Goal: Obtain resource: Obtain resource

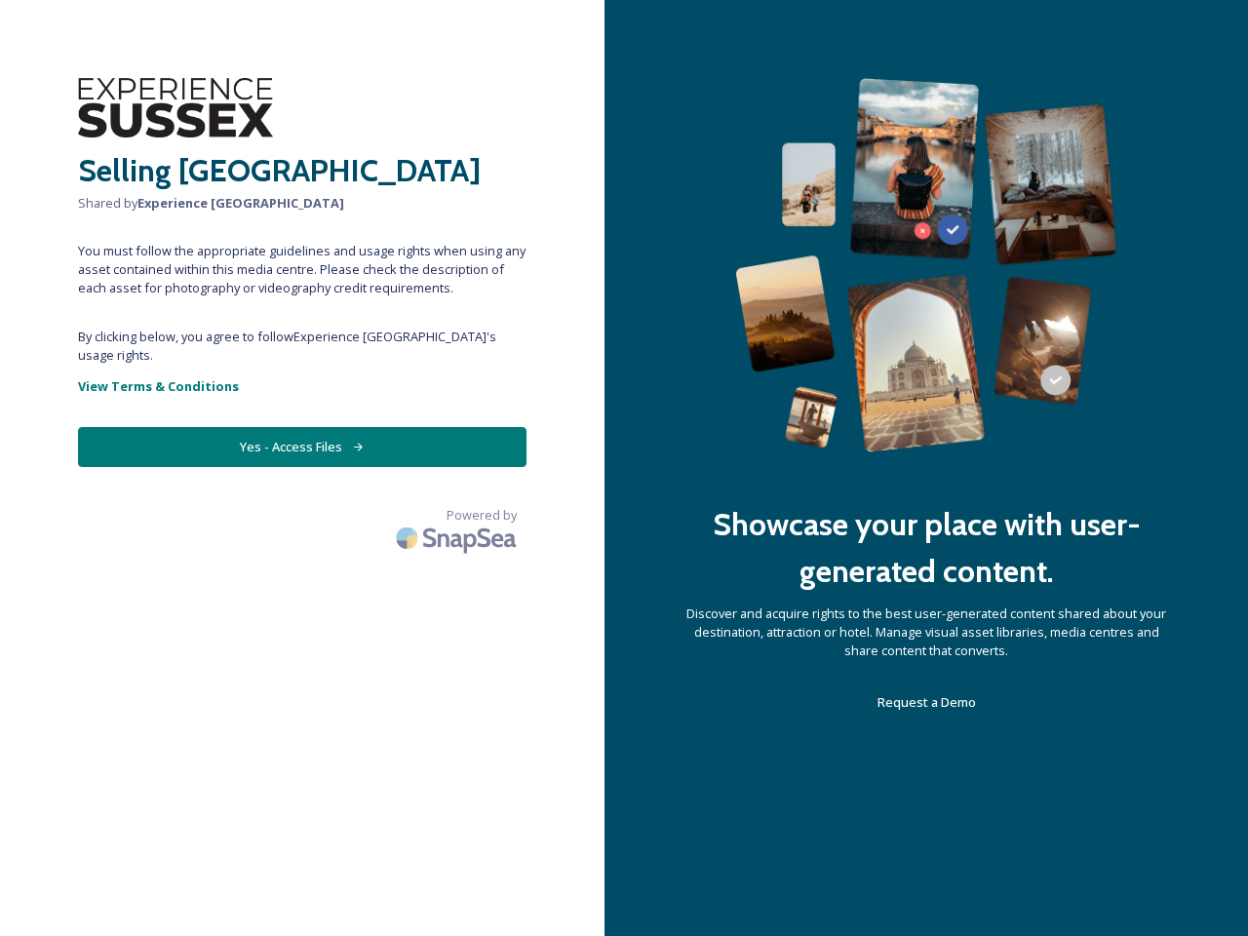
click at [624, 468] on div "Showcase your place with user-generated content. Discover and acquire rights to…" at bounding box center [925, 468] width 643 height 936
click at [302, 428] on button "Yes - Access Files" at bounding box center [302, 447] width 448 height 40
click at [458, 521] on img at bounding box center [458, 538] width 136 height 46
